Goal: Navigation & Orientation: Find specific page/section

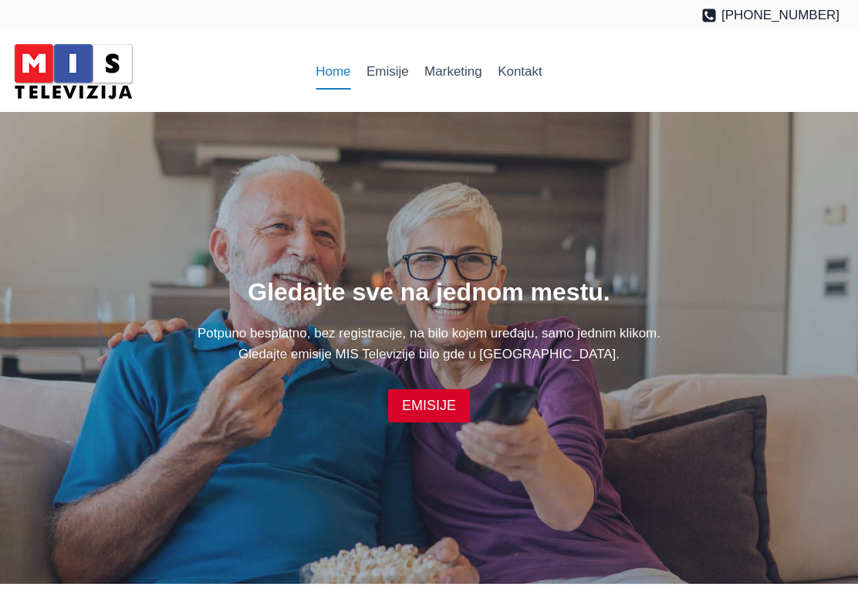
click at [402, 72] on link "Emisije" at bounding box center [388, 71] width 58 height 37
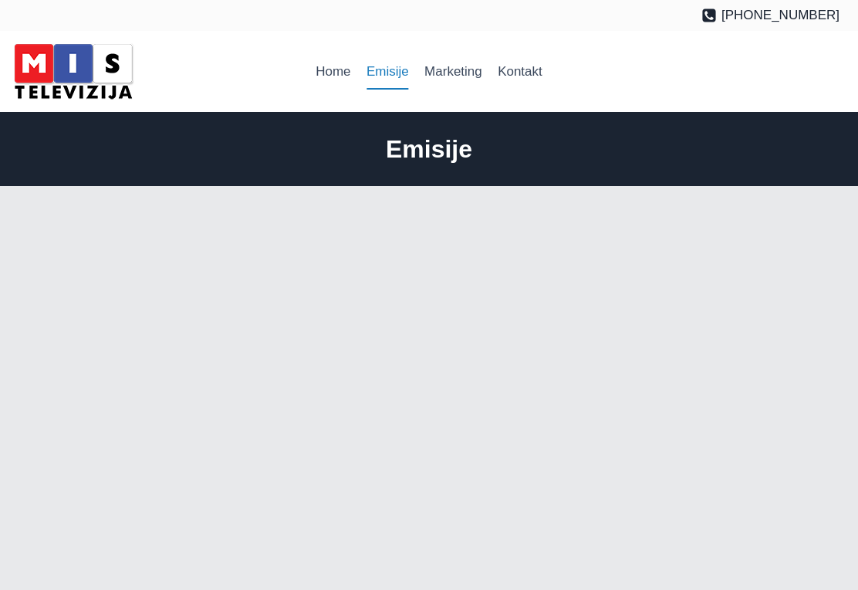
click at [466, 79] on link "Marketing" at bounding box center [453, 71] width 73 height 37
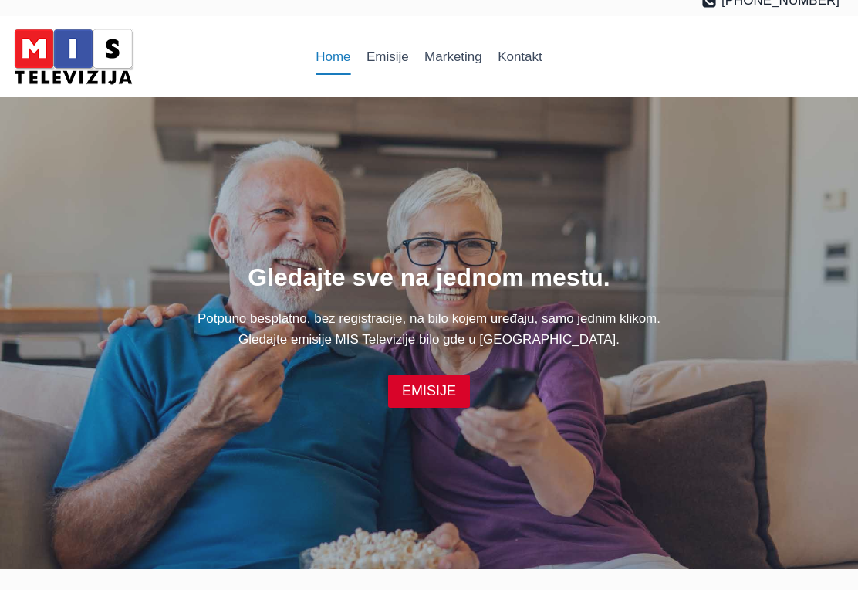
scroll to position [15, 0]
click at [90, 61] on img at bounding box center [73, 57] width 131 height 66
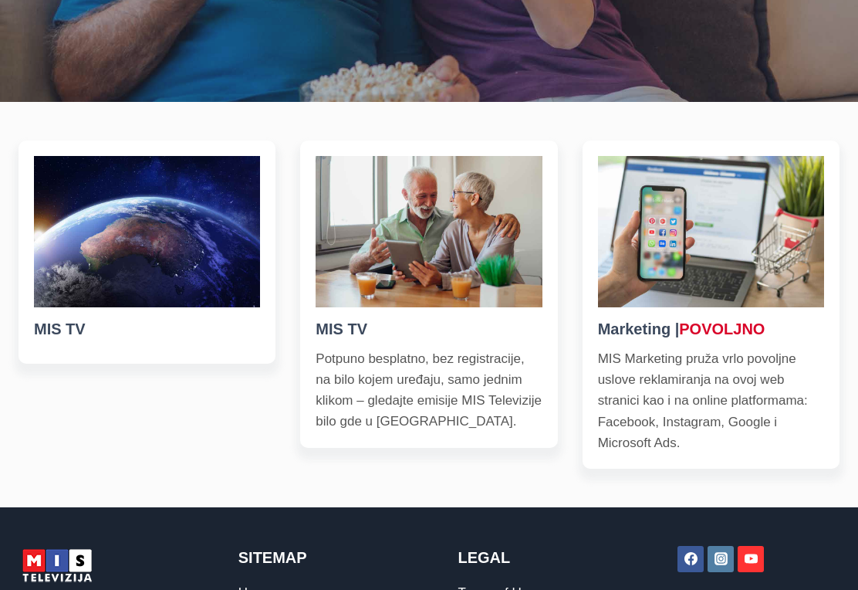
scroll to position [482, 0]
click at [350, 340] on h5 "MIS TV" at bounding box center [429, 328] width 226 height 23
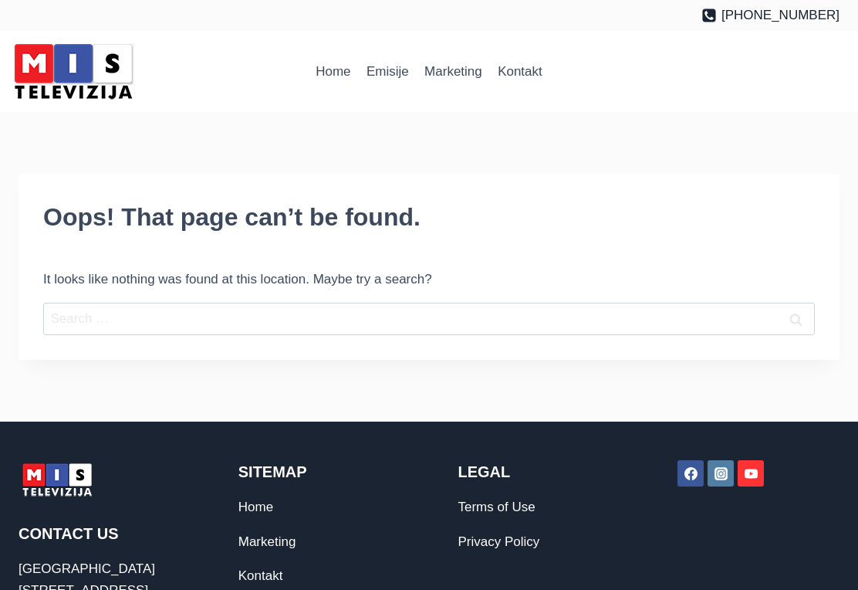
click at [336, 70] on link "Home" at bounding box center [333, 71] width 51 height 37
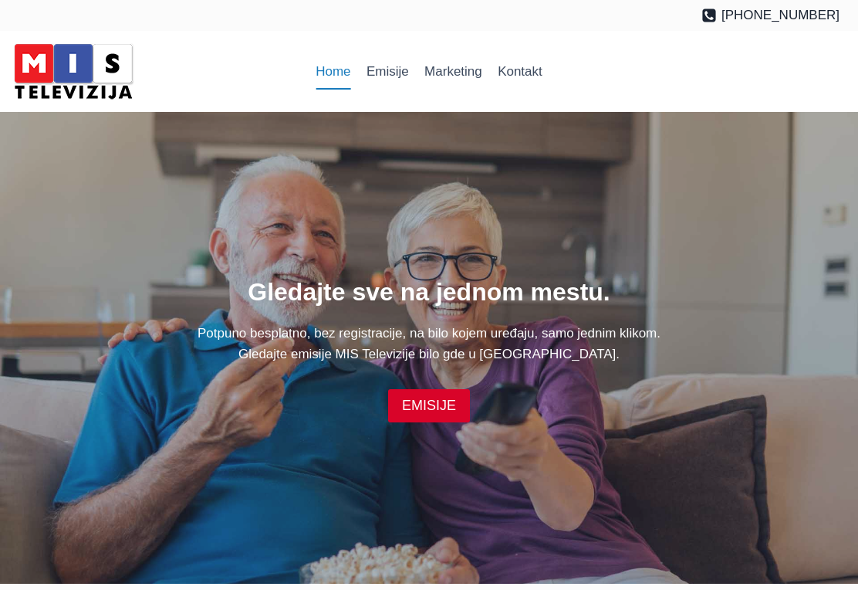
click at [440, 418] on link "EMISIJE" at bounding box center [429, 405] width 82 height 33
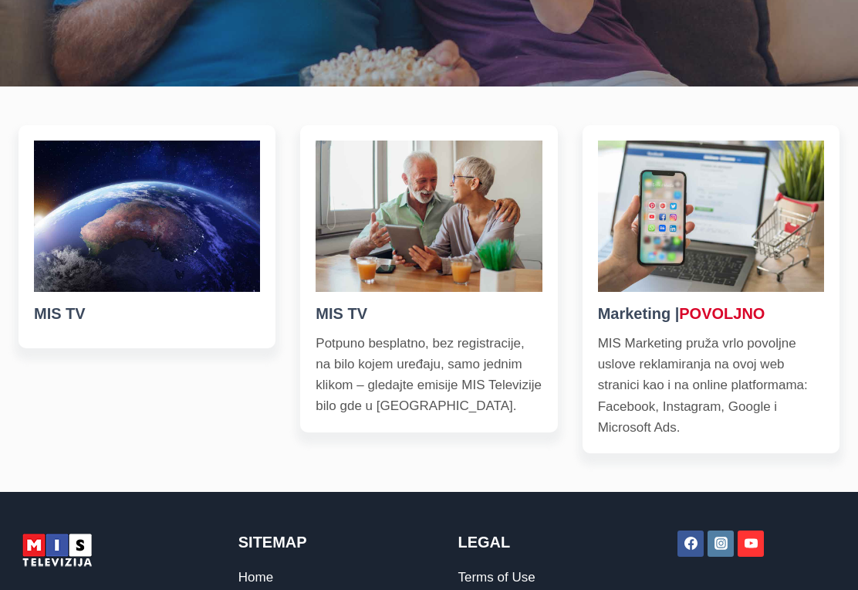
scroll to position [502, 0]
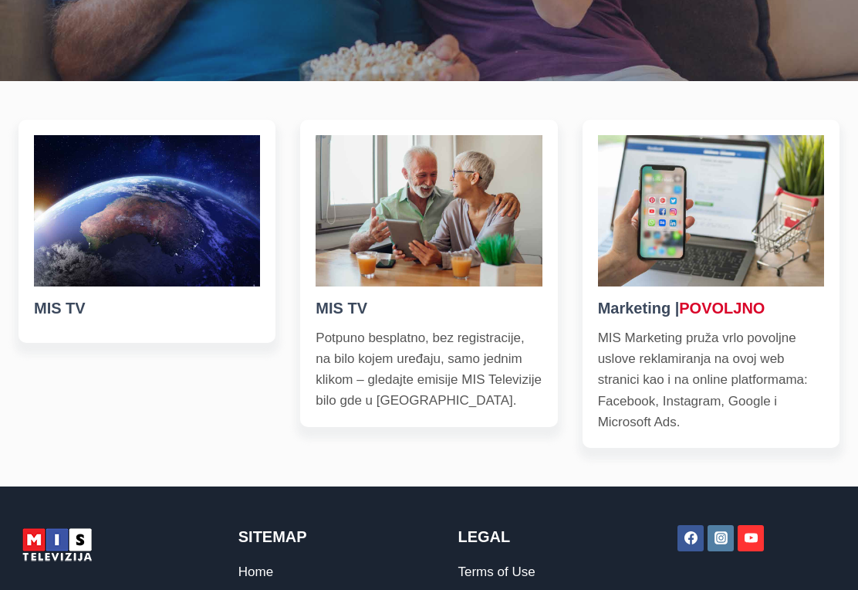
click at [348, 320] on h5 "MIS TV" at bounding box center [429, 308] width 226 height 23
